Goal: Task Accomplishment & Management: Use online tool/utility

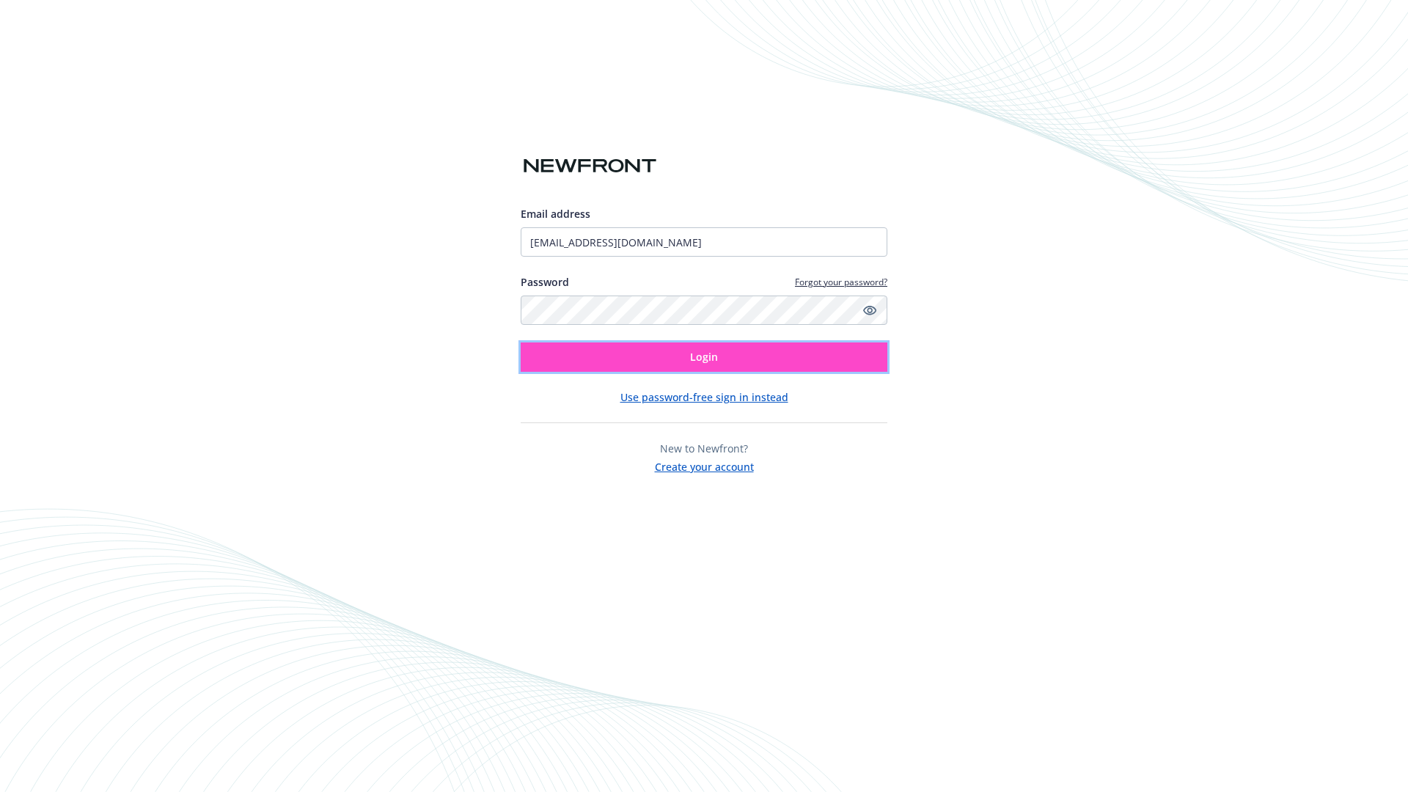
click at [704, 357] on span "Login" at bounding box center [704, 357] width 28 height 14
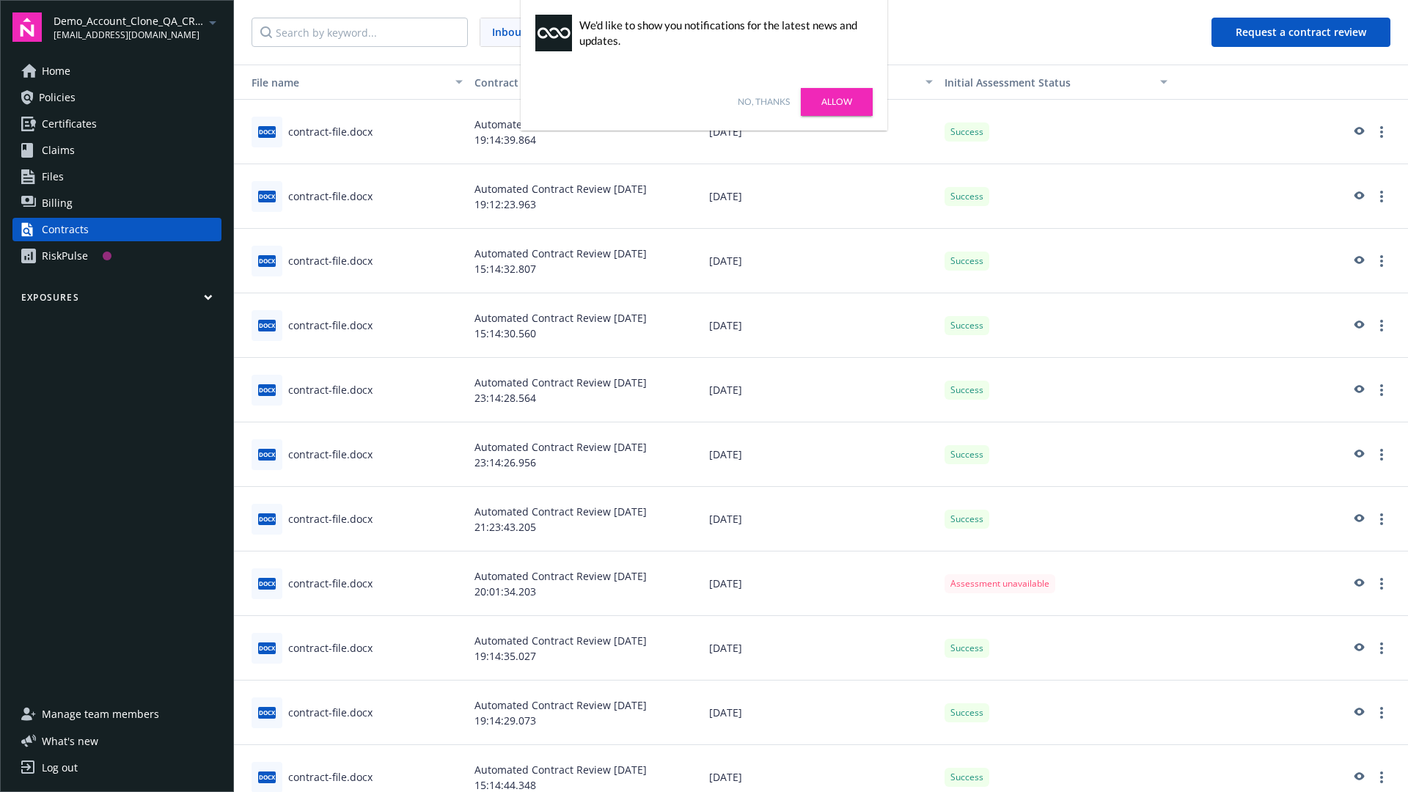
click at [764, 102] on link "No, thanks" at bounding box center [764, 101] width 52 height 13
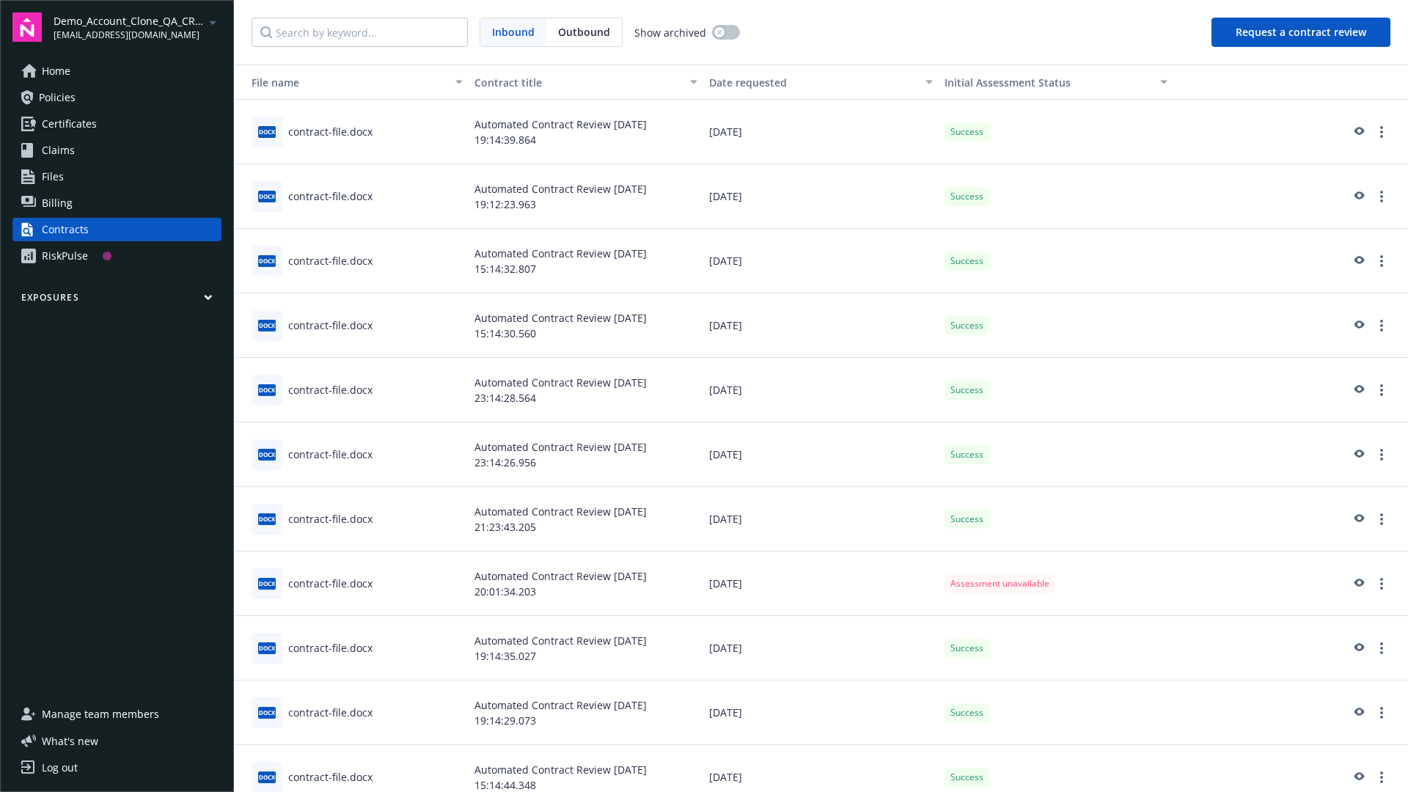
click at [1302, 32] on button "Request a contract review" at bounding box center [1301, 32] width 179 height 29
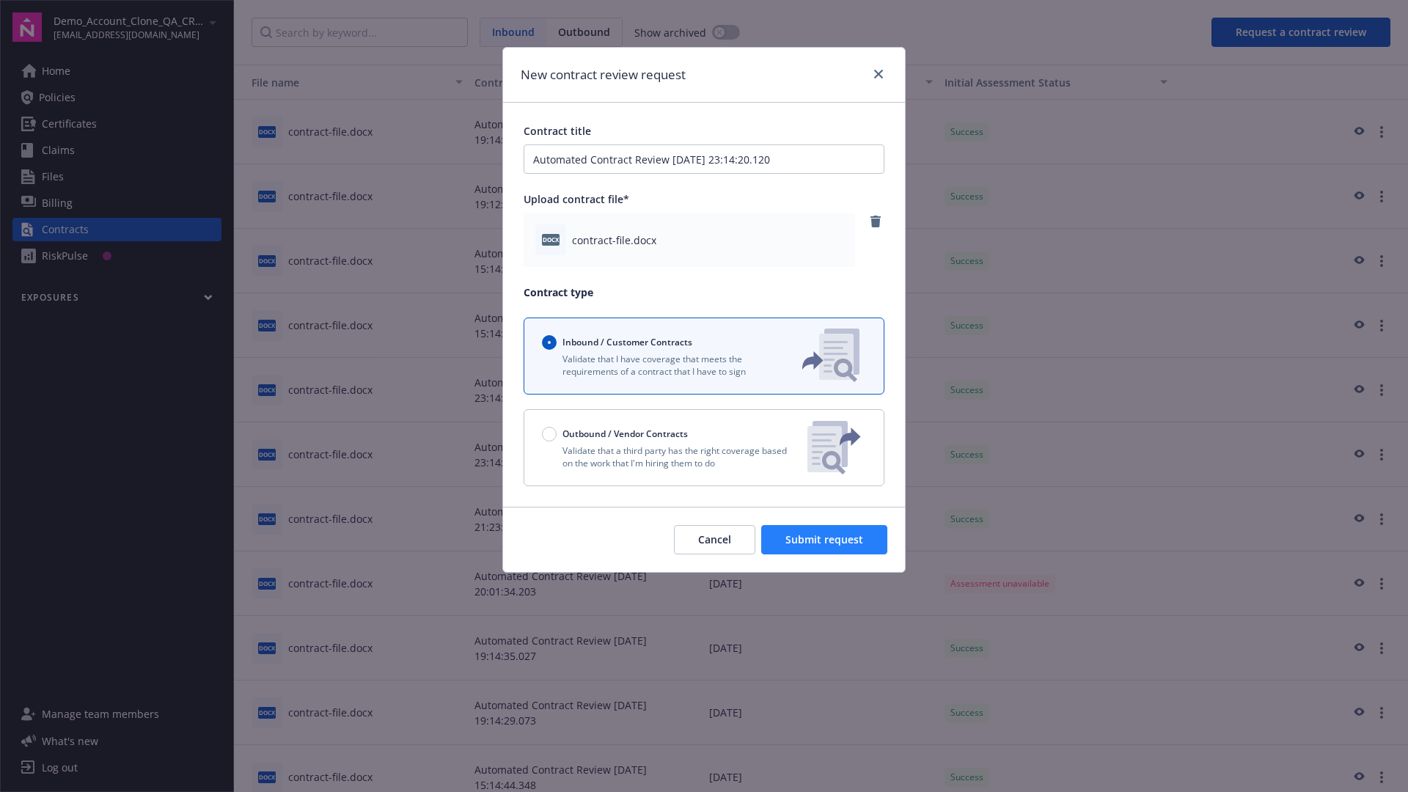
type input "Automated Contract Review 08-20-2025 23:14:20.120"
click at [825, 540] on span "Submit request" at bounding box center [825, 540] width 78 height 14
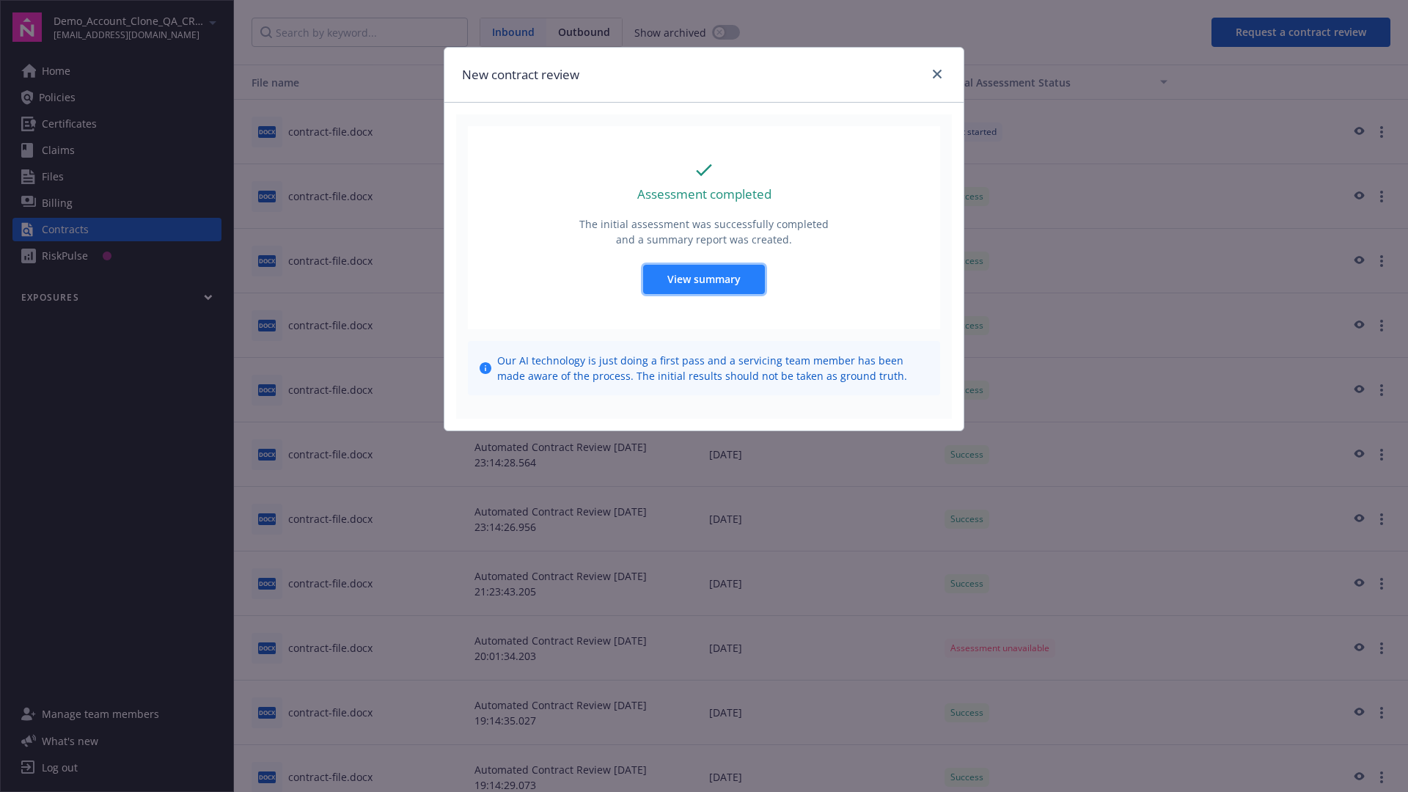
click at [703, 279] on span "View summary" at bounding box center [703, 279] width 73 height 14
